Goal: Information Seeking & Learning: Learn about a topic

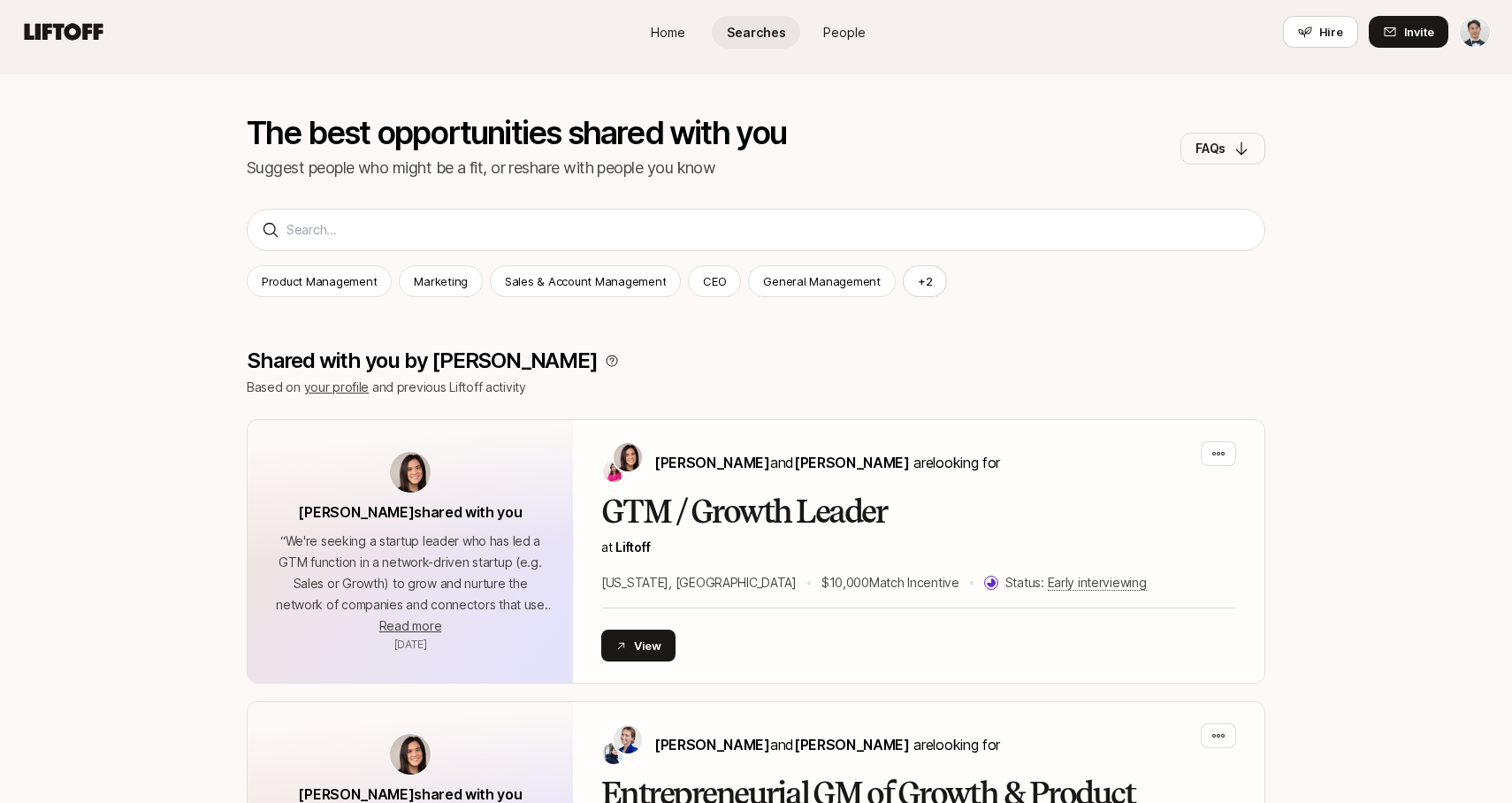
scroll to position [109, 0]
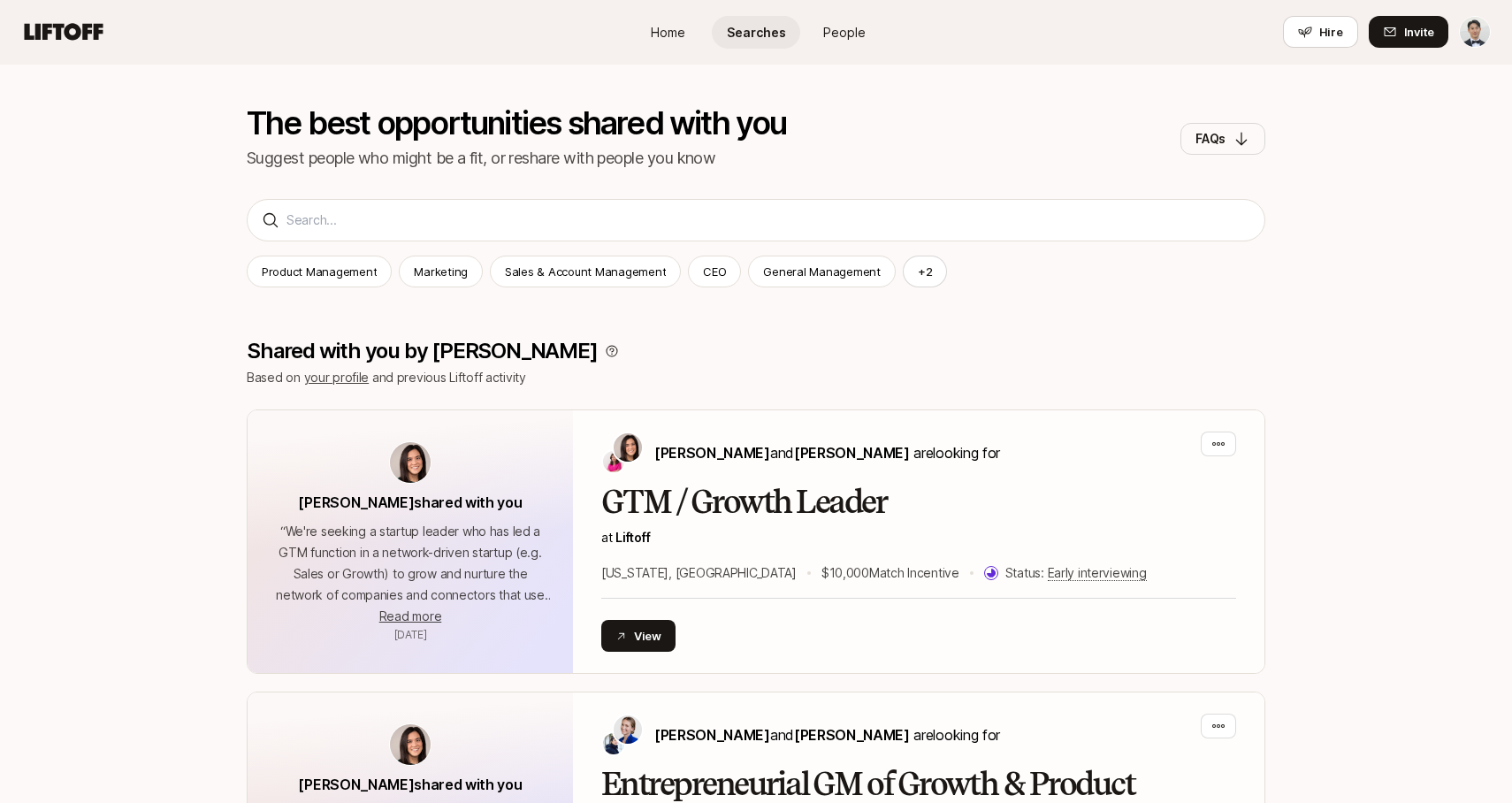
drag, startPoint x: 332, startPoint y: 259, endPoint x: 366, endPoint y: 251, distance: 34.9
click at [332, 259] on div "Product Management" at bounding box center [319, 271] width 145 height 31
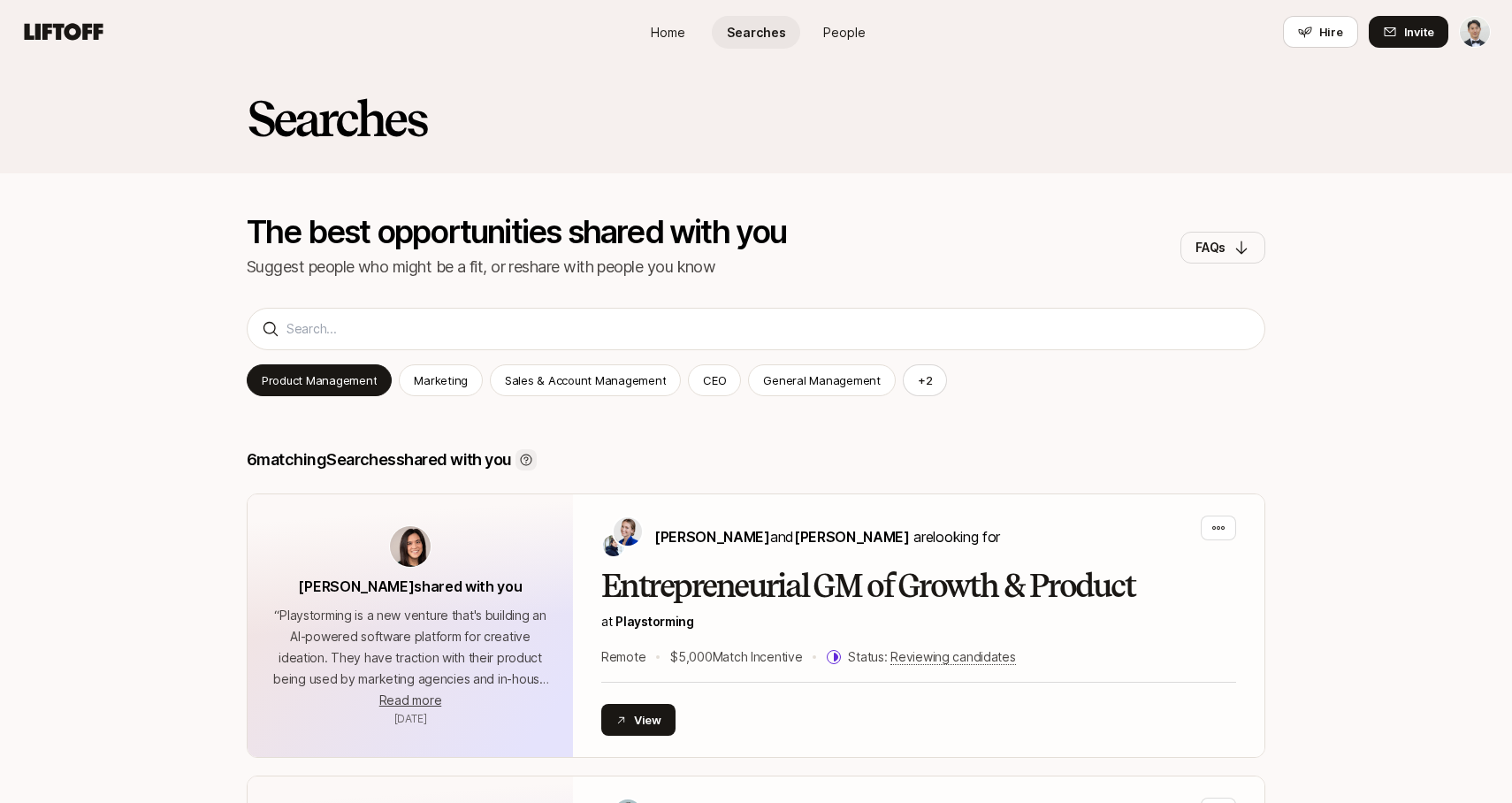
click at [533, 457] on icon at bounding box center [526, 459] width 14 height 14
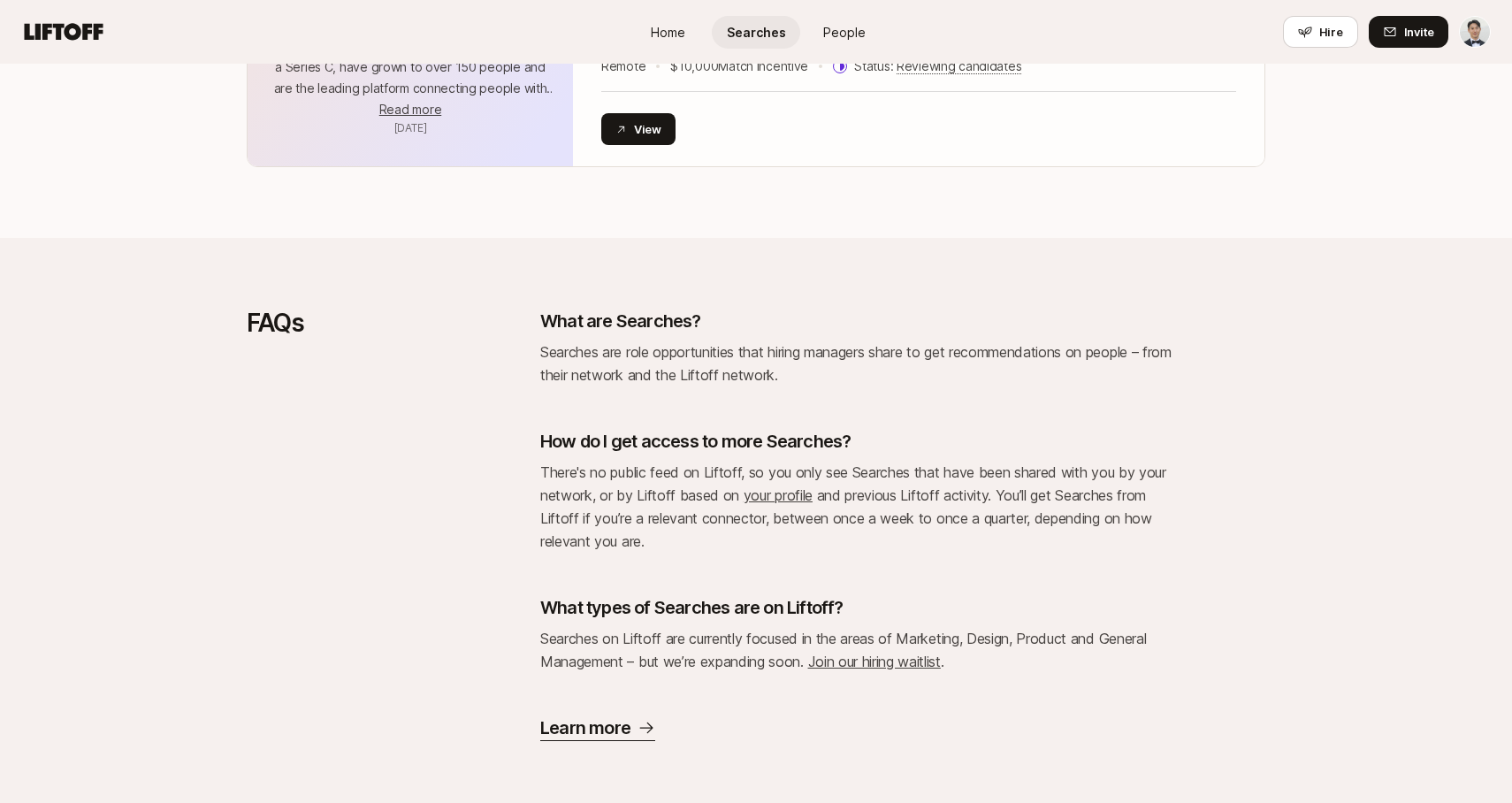
scroll to position [2010, 0]
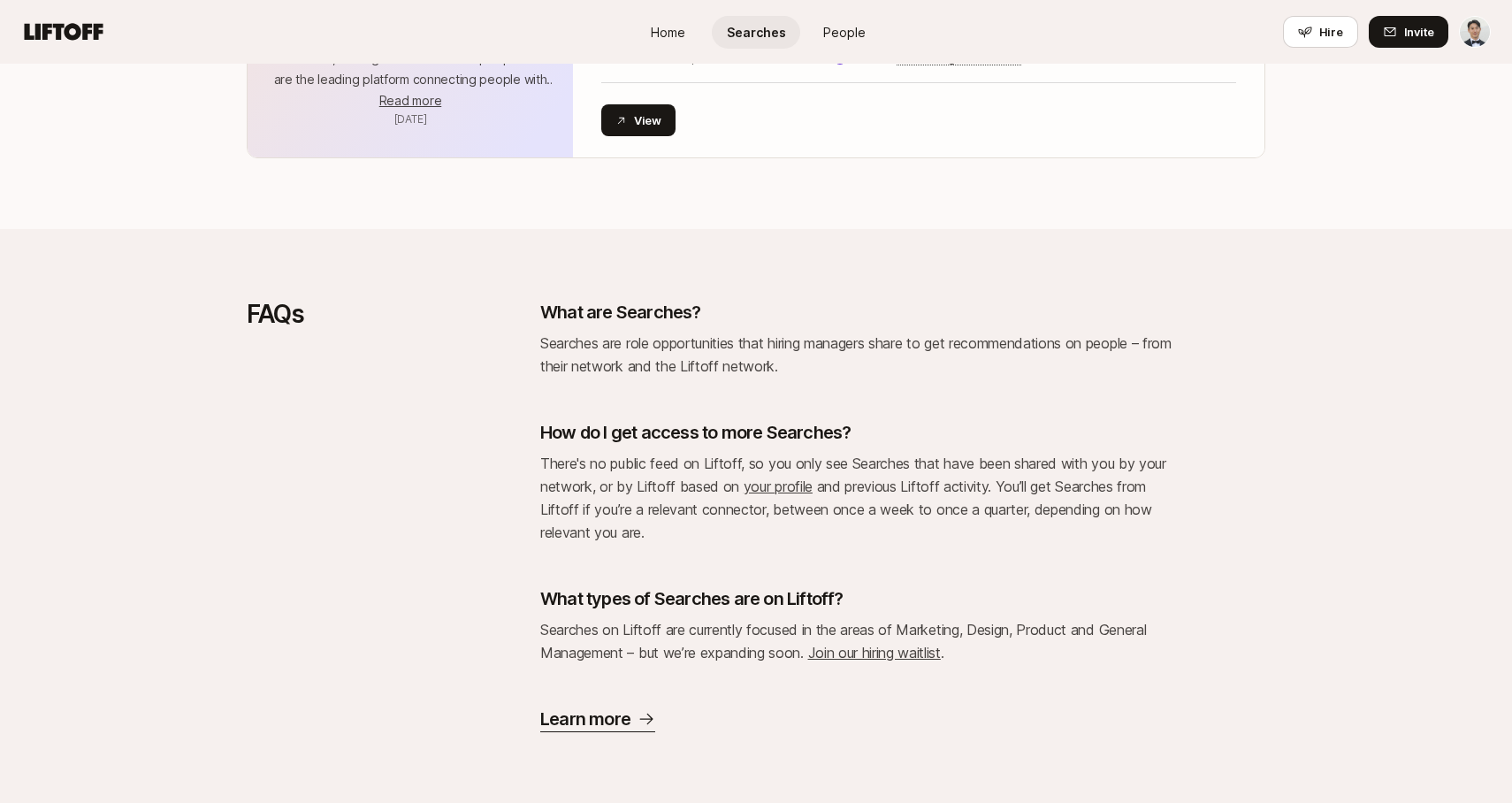
click at [536, 438] on div "FAQs What are Searches? Searches are role opportunities that hiring managers sh…" at bounding box center [756, 515] width 1018 height 433
click at [538, 450] on div "FAQs What are Searches? Searches are role opportunities that hiring managers sh…" at bounding box center [756, 515] width 1018 height 433
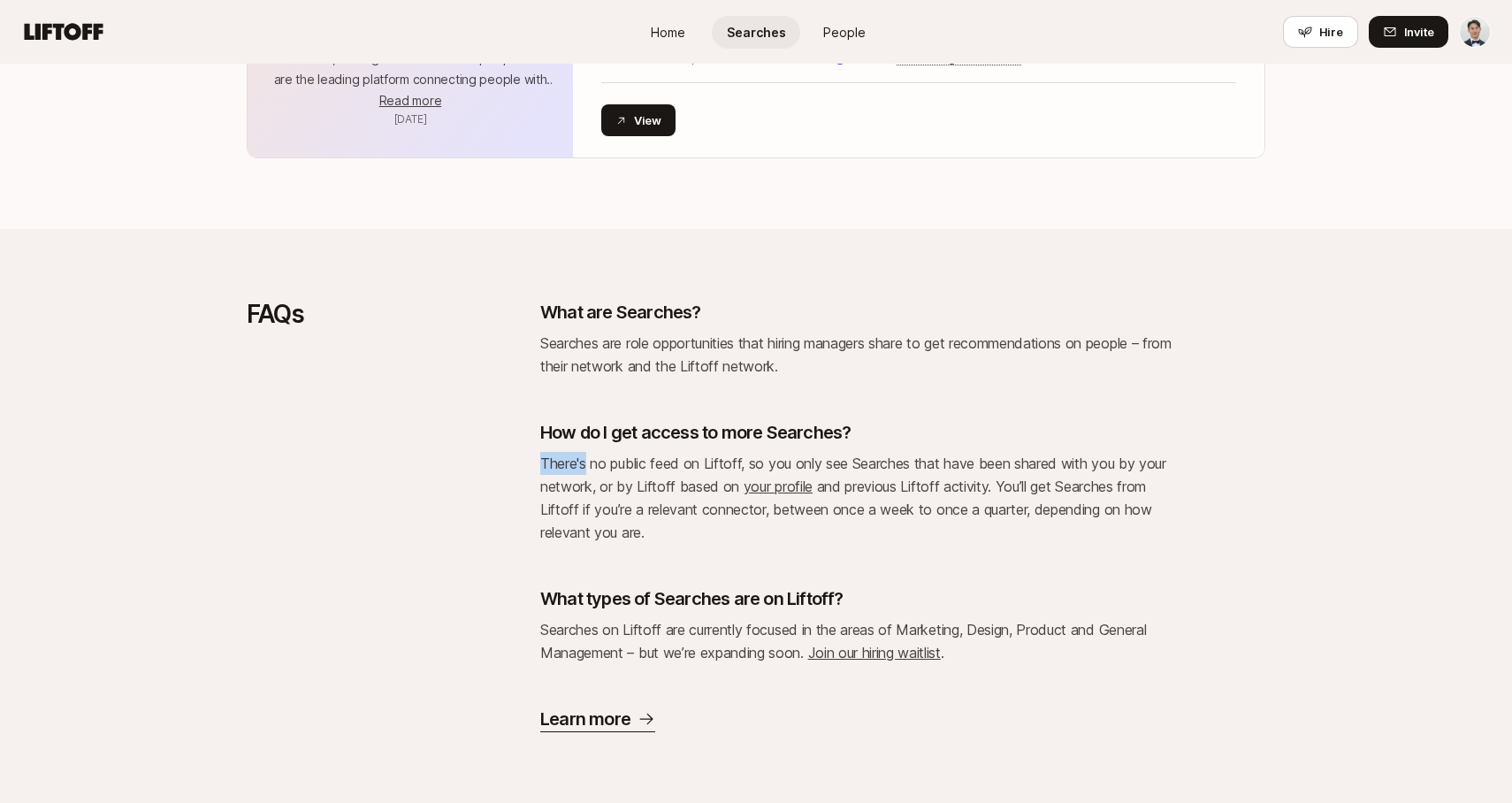
click at [538, 450] on div "FAQs What are Searches? Searches are role opportunities that hiring managers sh…" at bounding box center [756, 515] width 1018 height 433
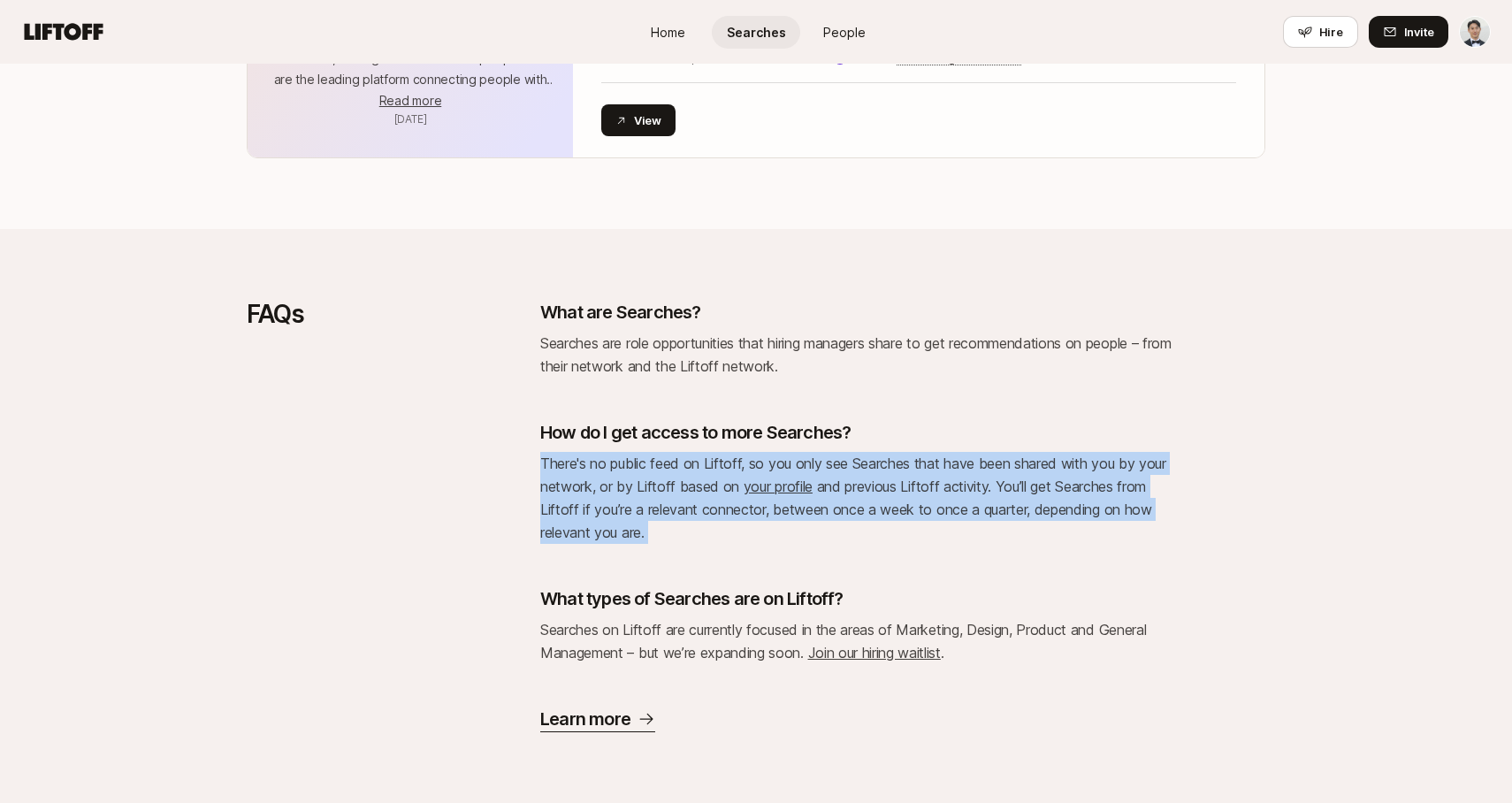
click at [538, 450] on div "FAQs What are Searches? Searches are role opportunities that hiring managers sh…" at bounding box center [756, 515] width 1018 height 433
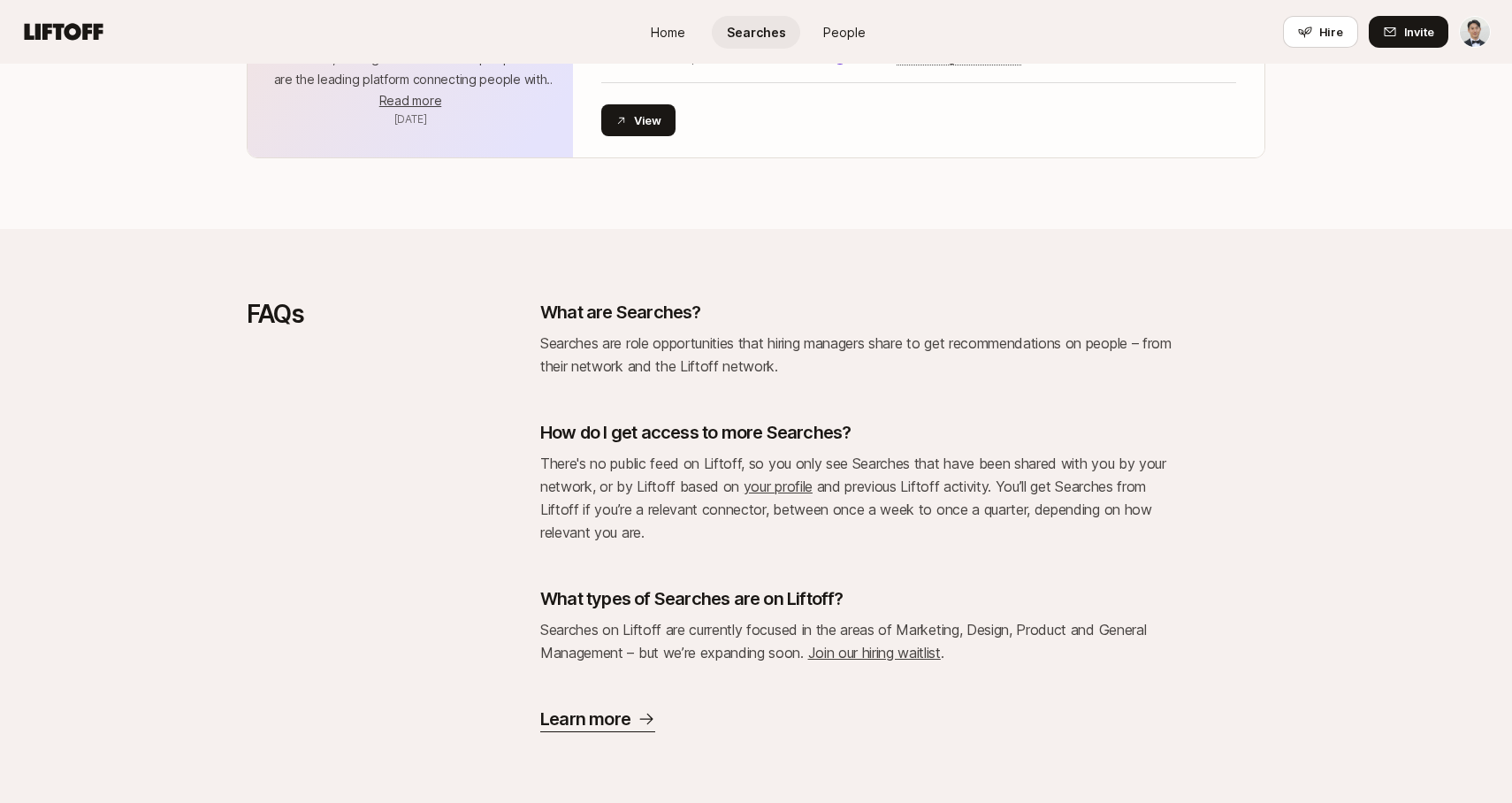
click at [538, 450] on div "FAQs What are Searches? Searches are role opportunities that hiring managers sh…" at bounding box center [756, 515] width 1018 height 433
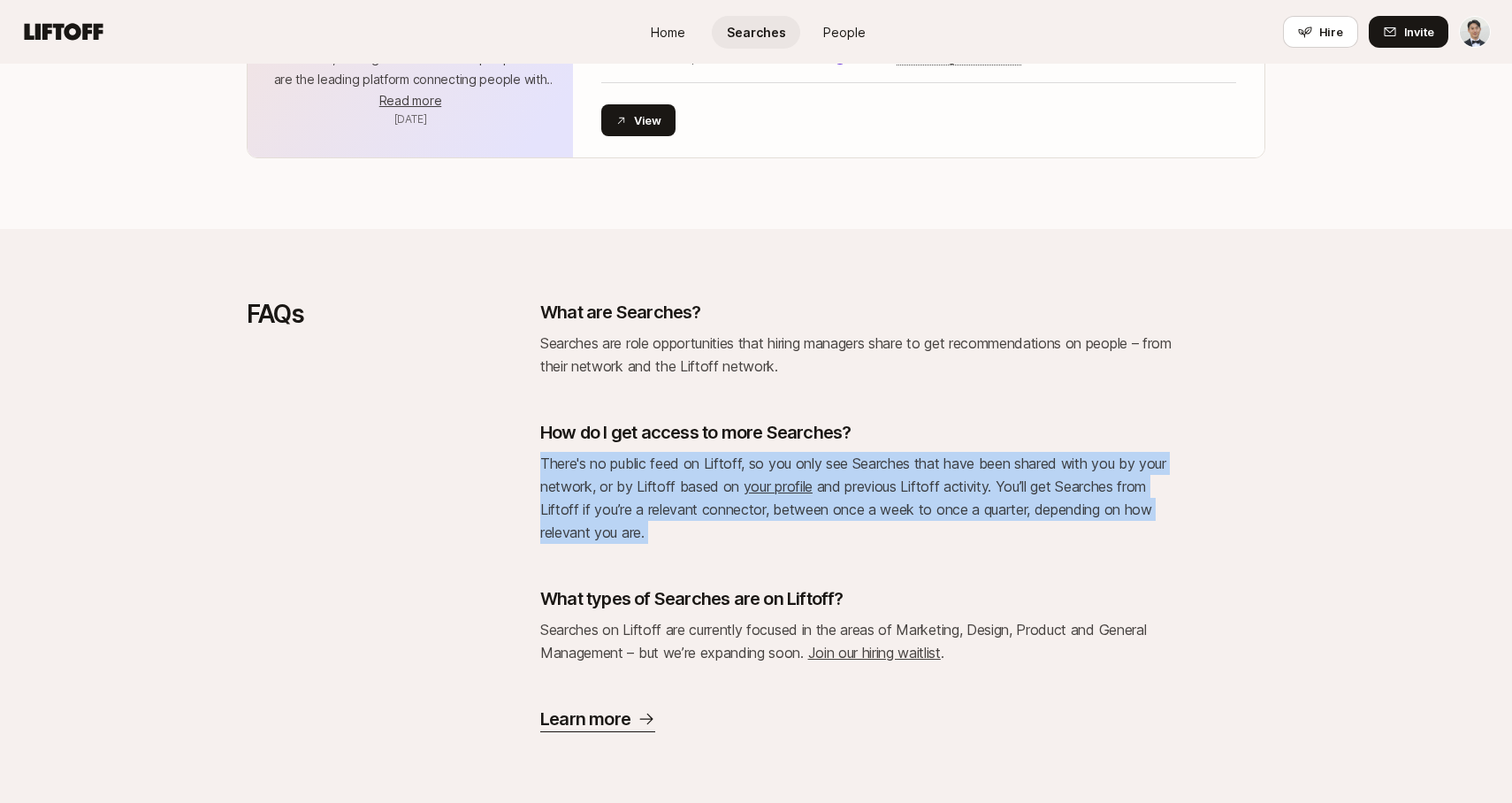
click at [538, 450] on div "FAQs What are Searches? Searches are role opportunities that hiring managers sh…" at bounding box center [756, 515] width 1018 height 433
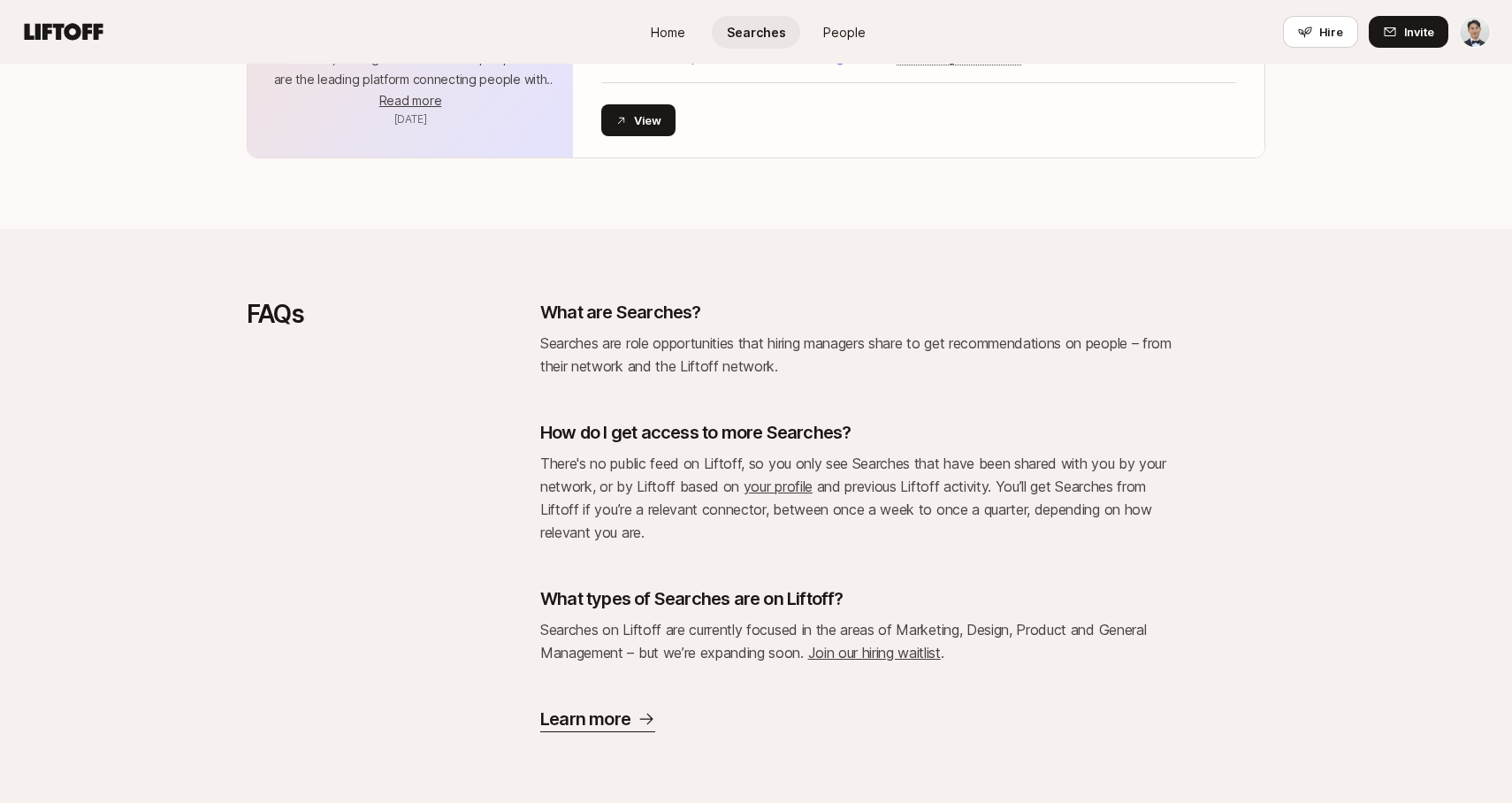
click at [538, 450] on div "FAQs What are Searches? Searches are role opportunities that hiring managers sh…" at bounding box center [756, 515] width 1018 height 433
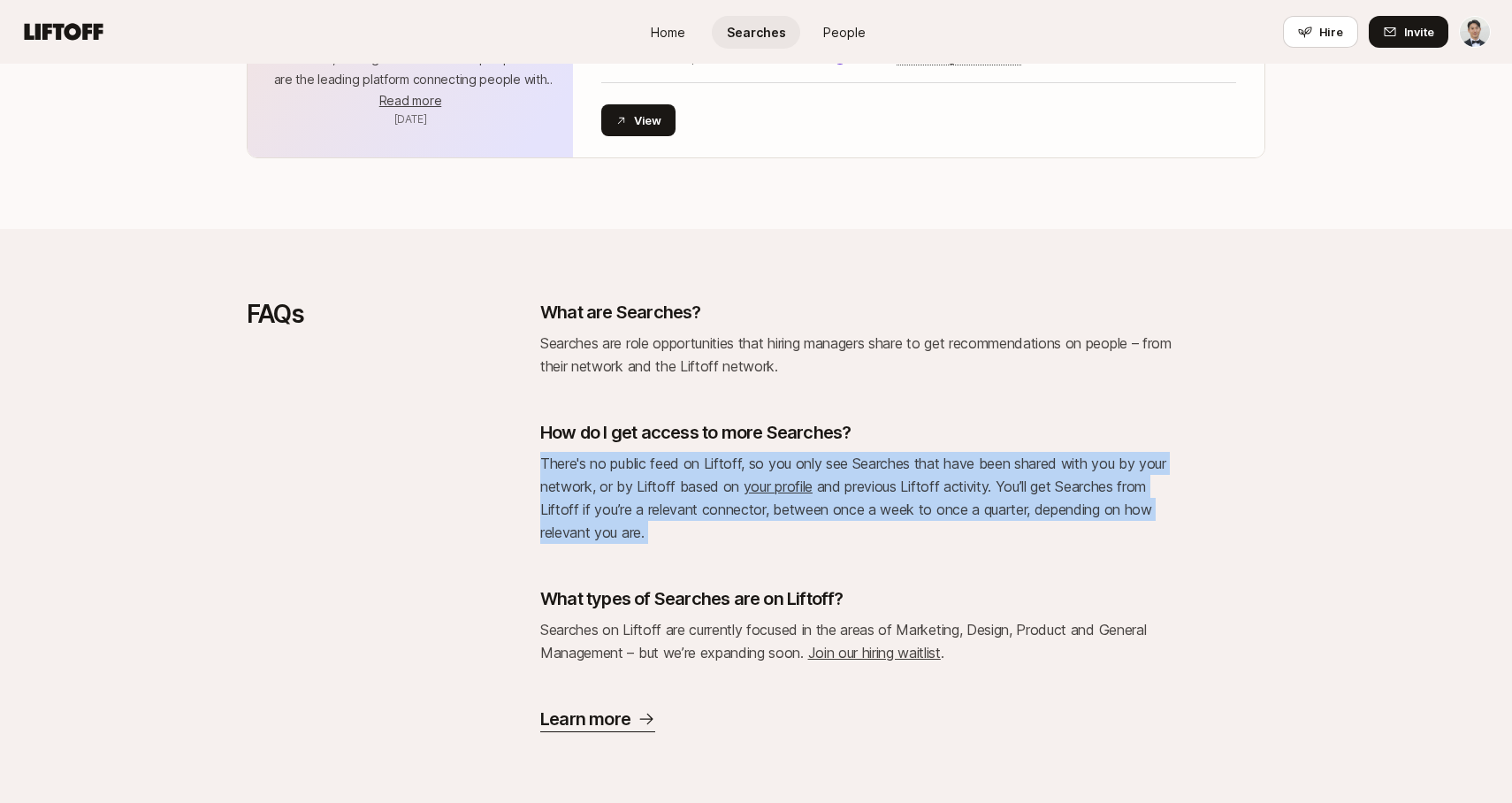
click at [538, 450] on div "FAQs What are Searches? Searches are role opportunities that hiring managers sh…" at bounding box center [756, 515] width 1018 height 433
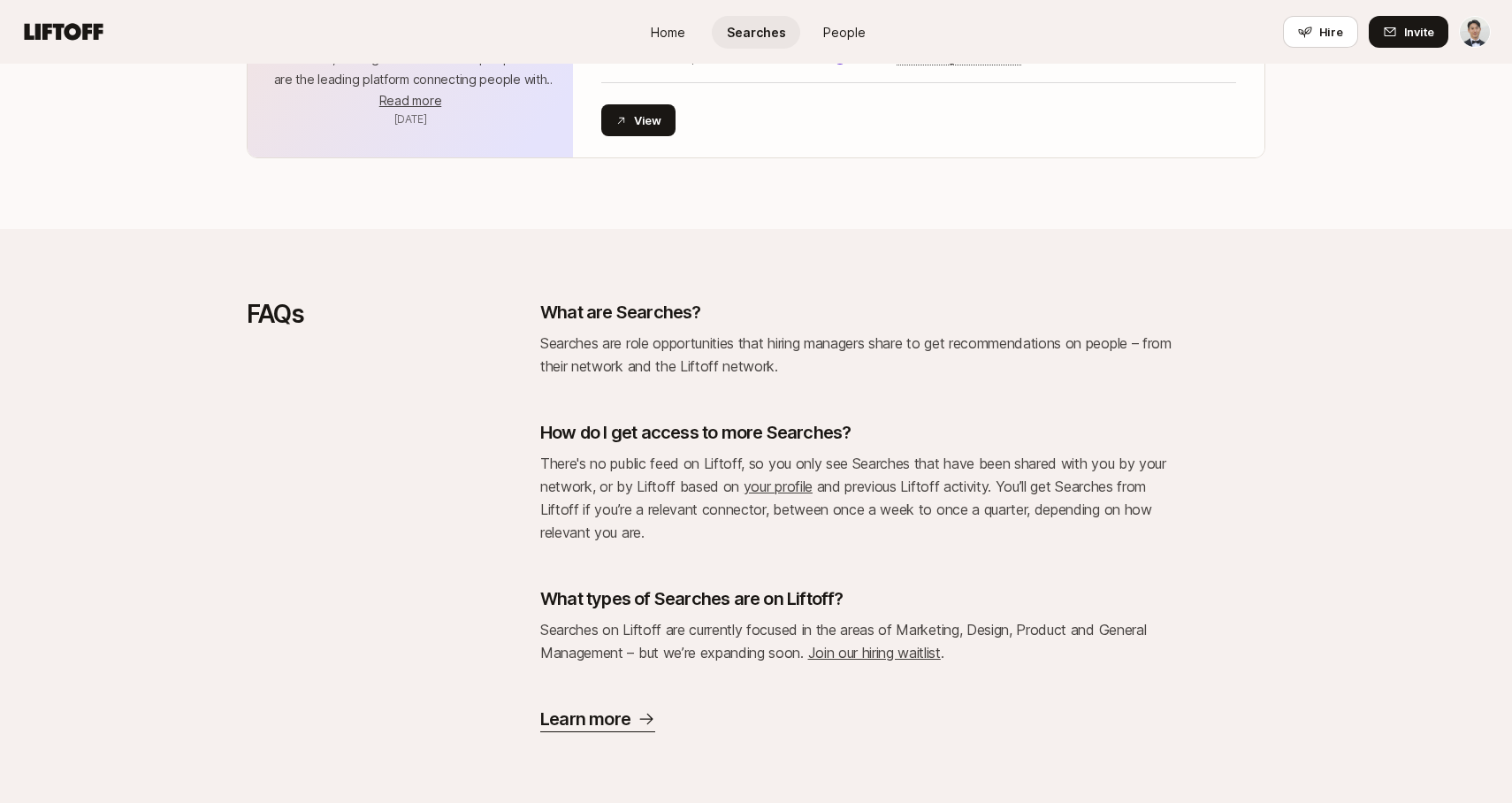
click at [538, 450] on div "FAQs What are Searches? Searches are role opportunities that hiring managers sh…" at bounding box center [756, 515] width 1018 height 433
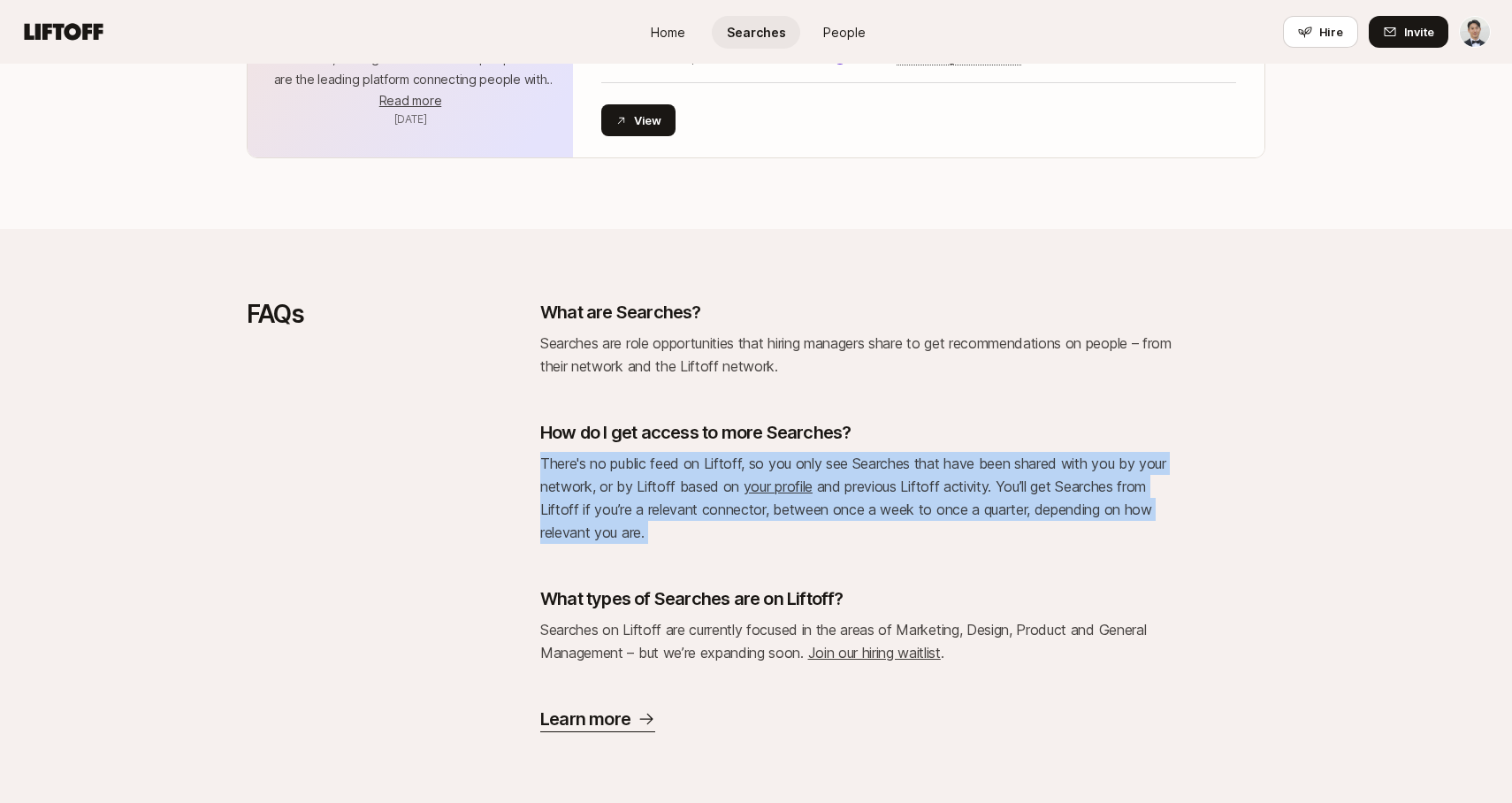
click at [538, 450] on div "FAQs What are Searches? Searches are role opportunities that hiring managers sh…" at bounding box center [756, 515] width 1018 height 433
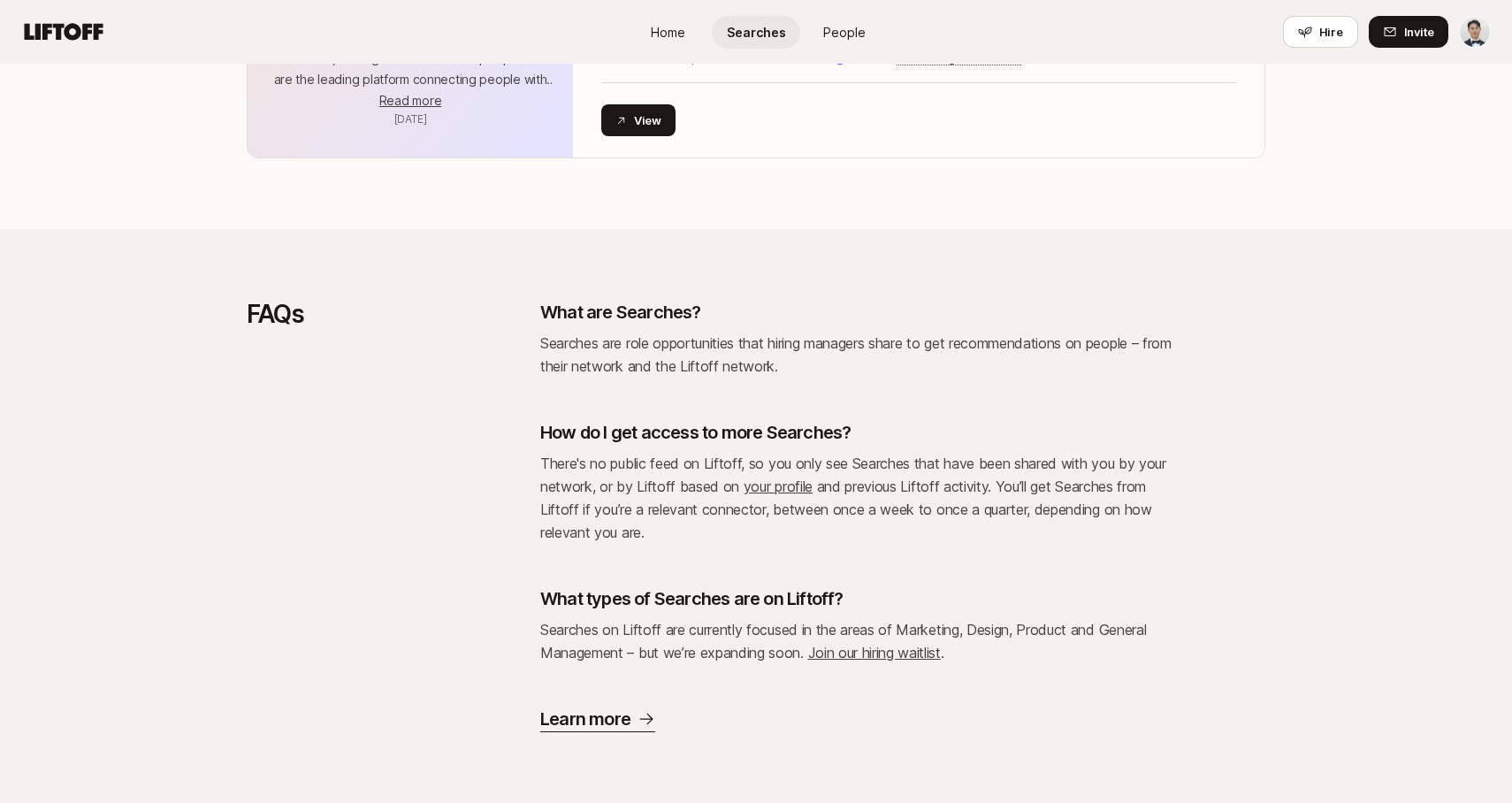
click at [538, 450] on div "FAQs What are Searches? Searches are role opportunities that hiring managers sh…" at bounding box center [756, 515] width 1018 height 433
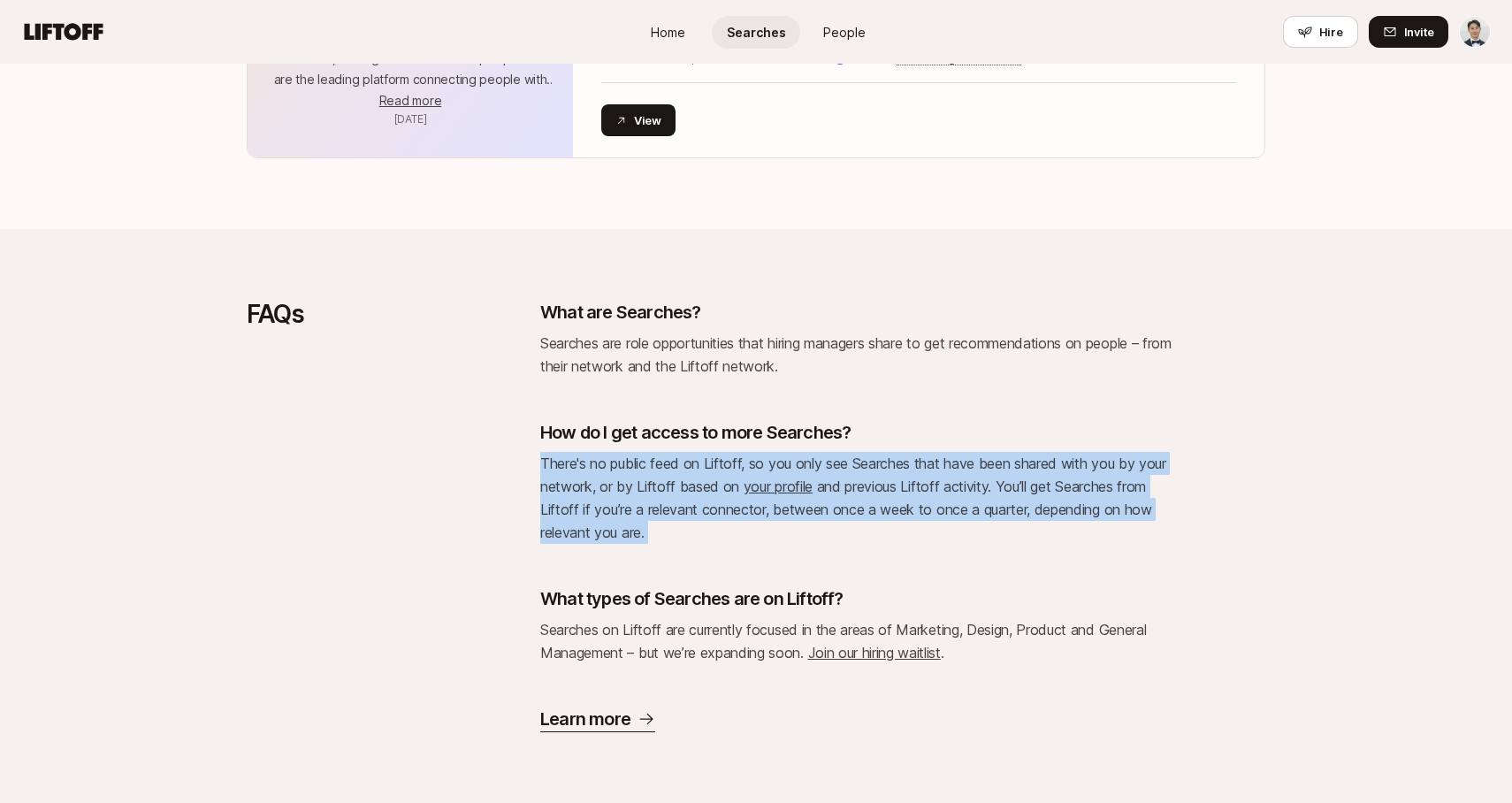
click at [538, 450] on div "FAQs What are Searches? Searches are role opportunities that hiring managers sh…" at bounding box center [756, 515] width 1018 height 433
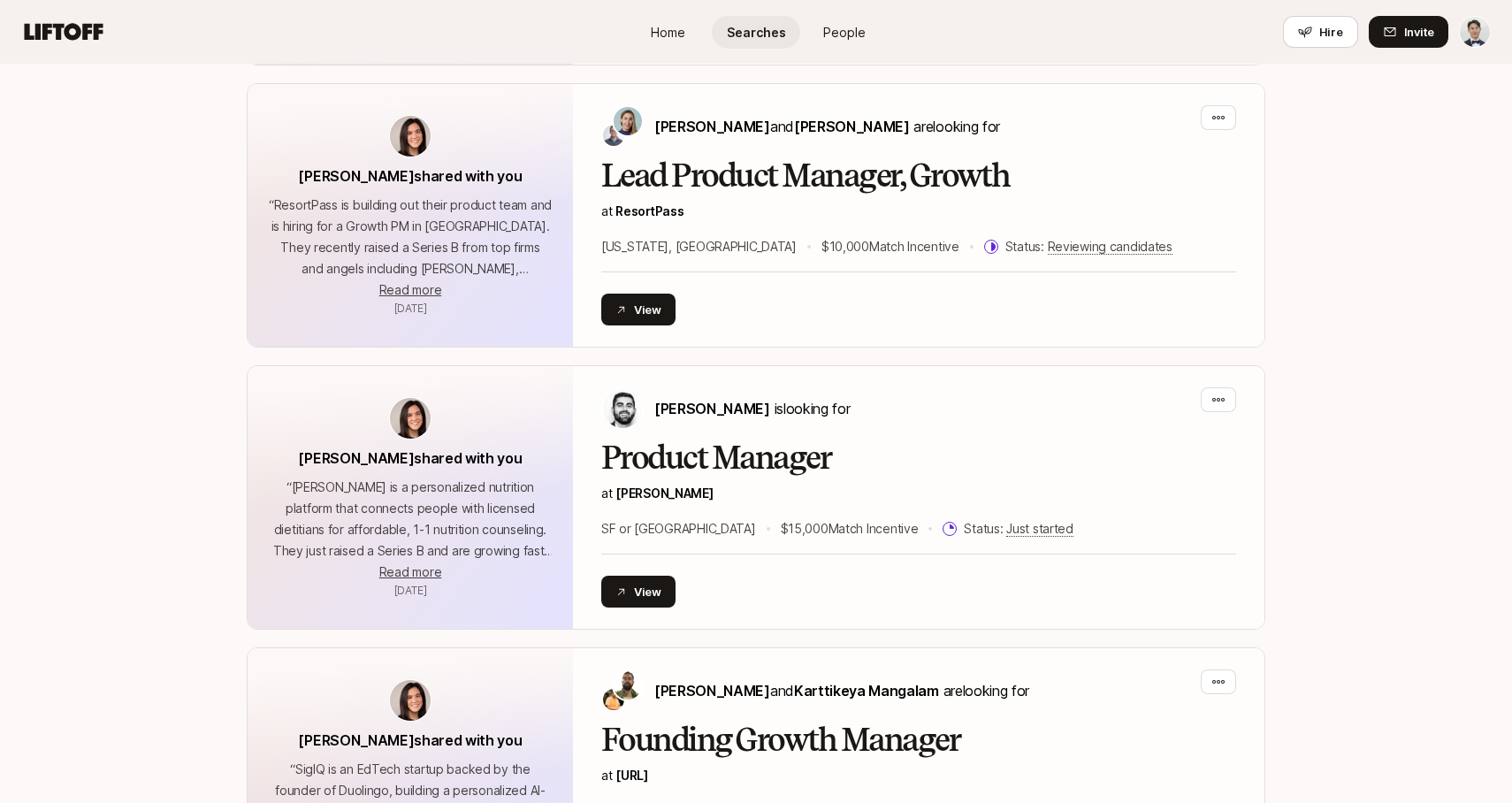
scroll to position [0, 0]
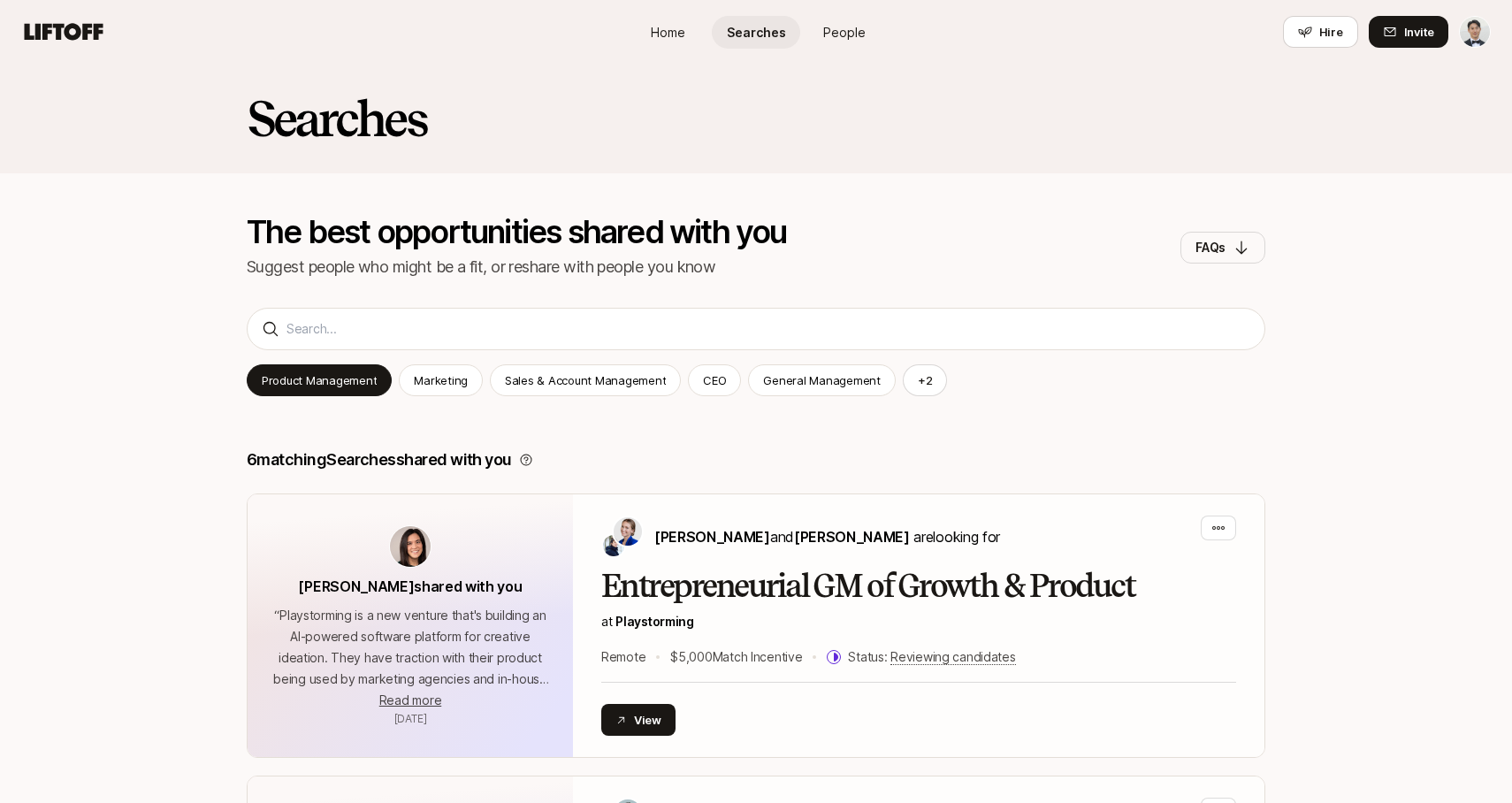
click at [88, 44] on div "Home Searches People Hire Hire Invite" at bounding box center [756, 31] width 1470 height 31
click at [85, 33] on icon at bounding box center [64, 30] width 78 height 17
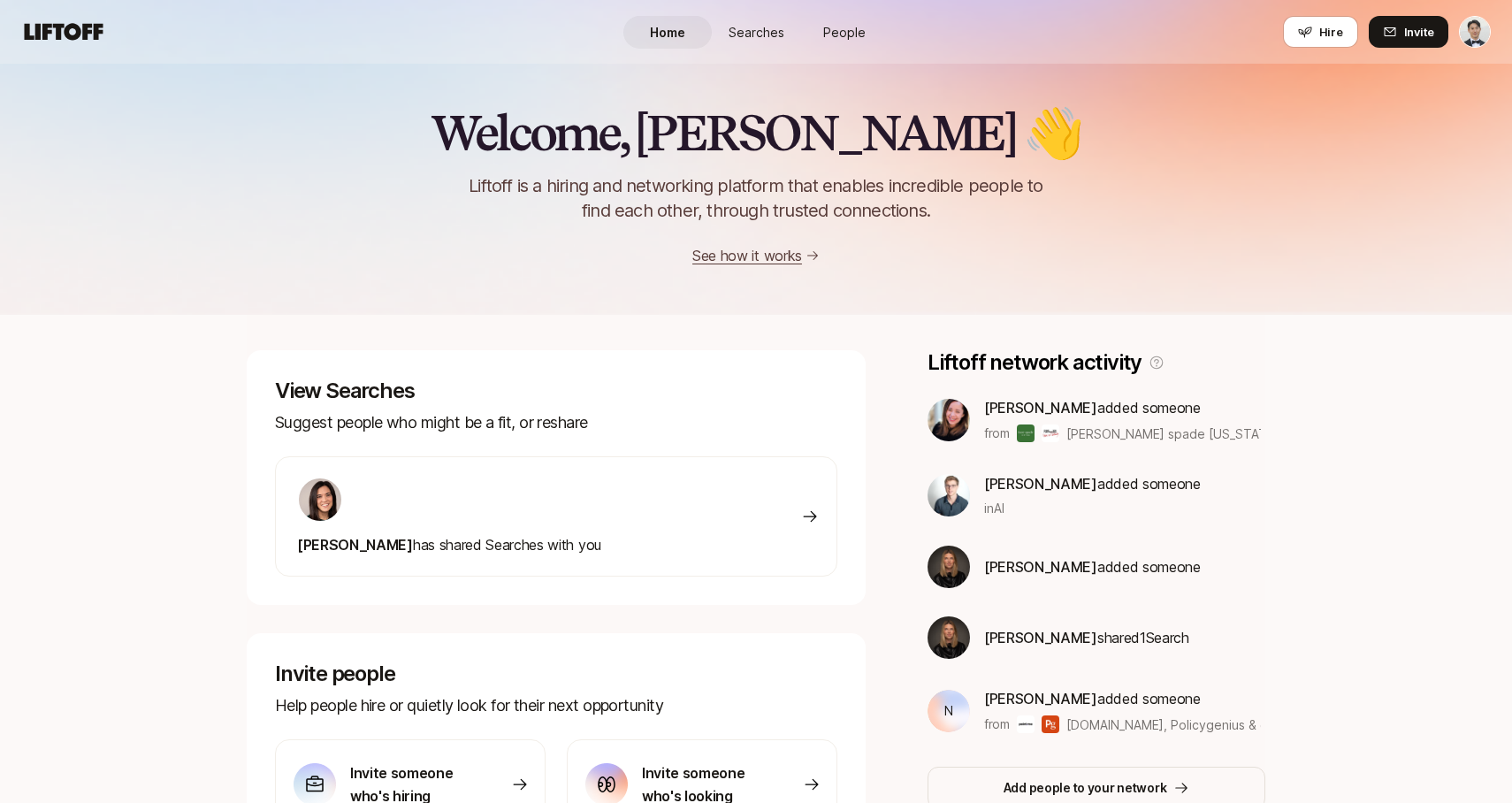
scroll to position [215, 0]
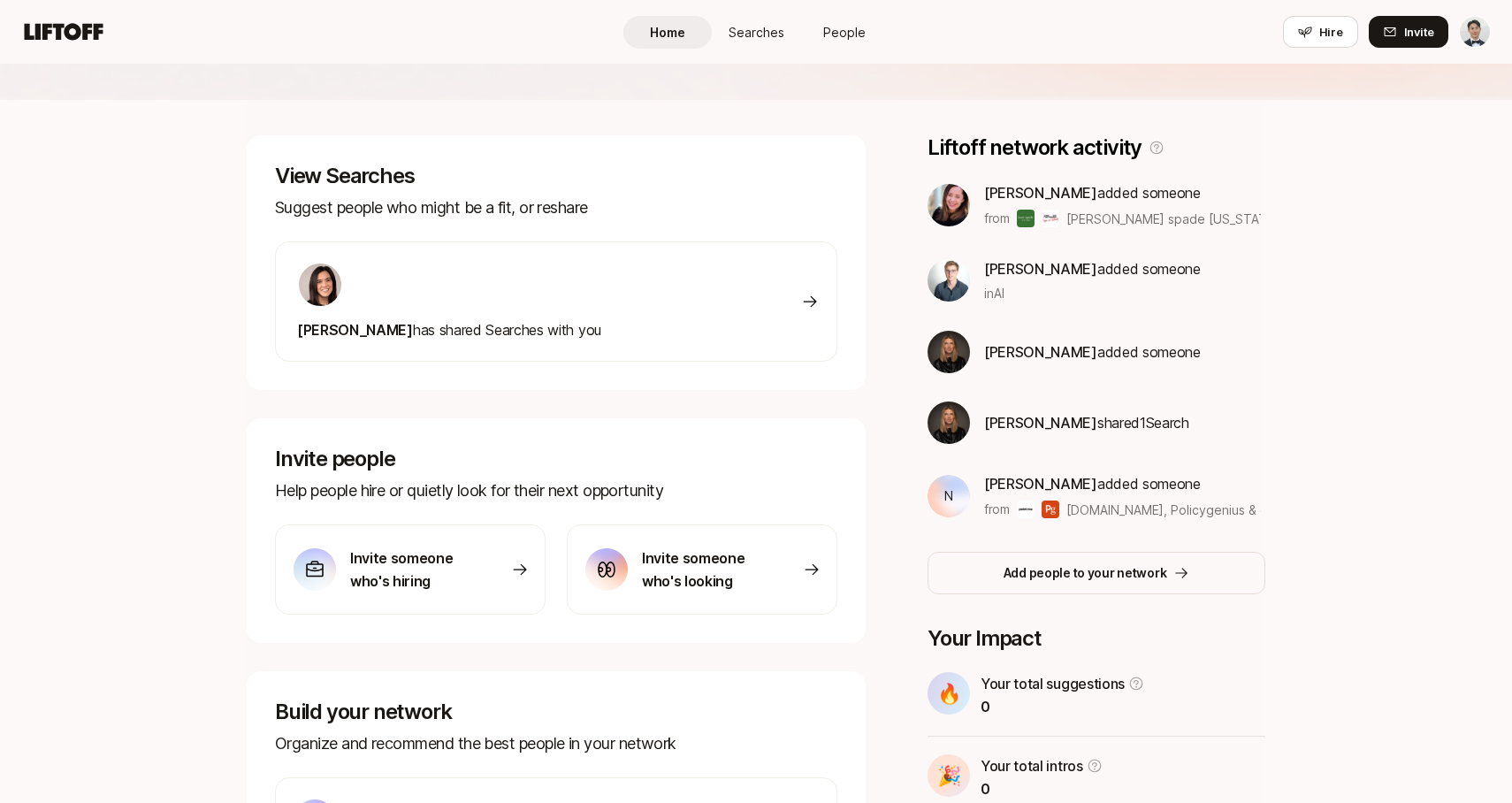
click at [516, 219] on p "Suggest people who might be a fit, or reshare" at bounding box center [555, 207] width 562 height 25
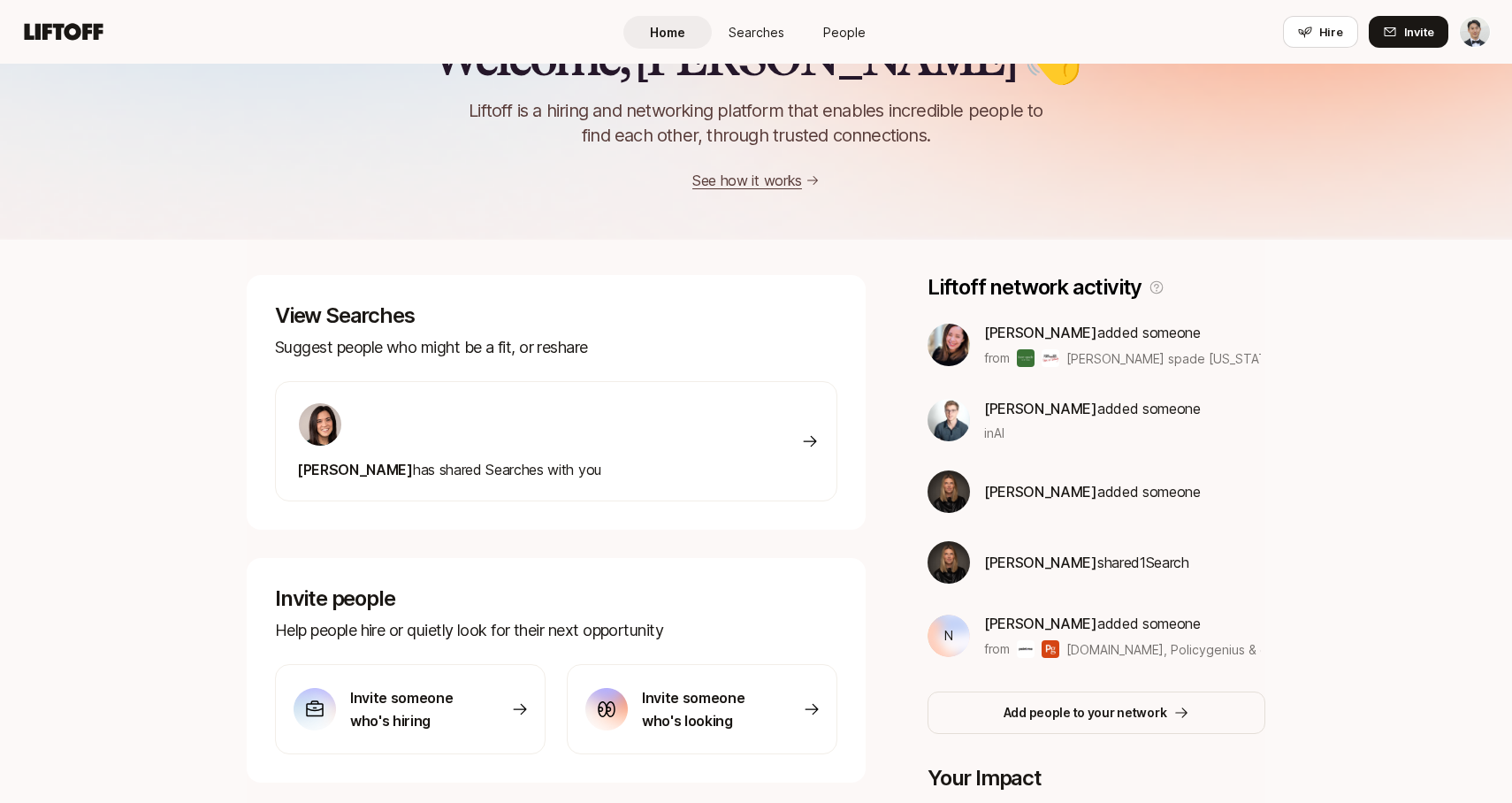
scroll to position [73, 0]
